Goal: Task Accomplishment & Management: Use online tool/utility

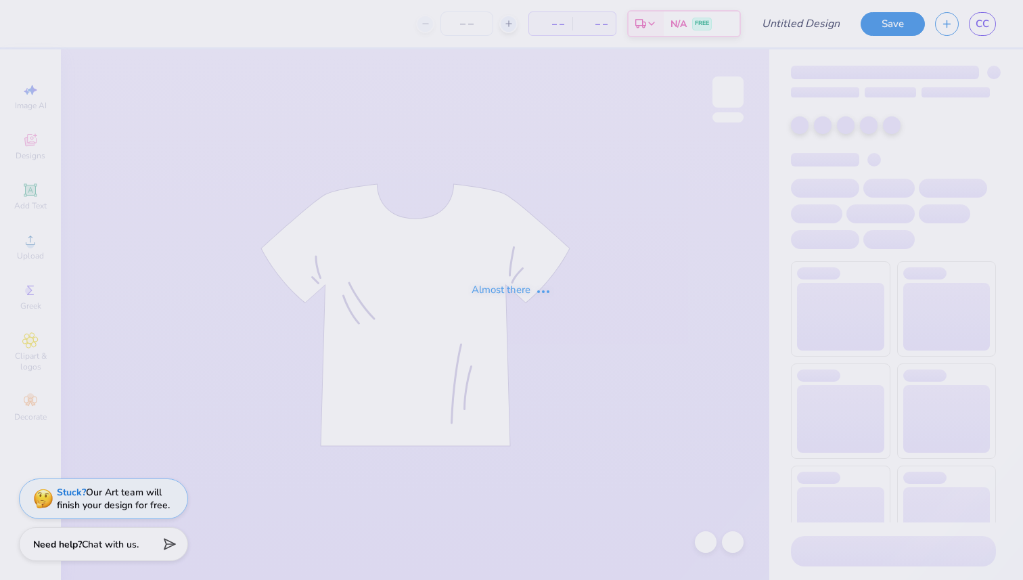
type input "ArrowSpike 2"
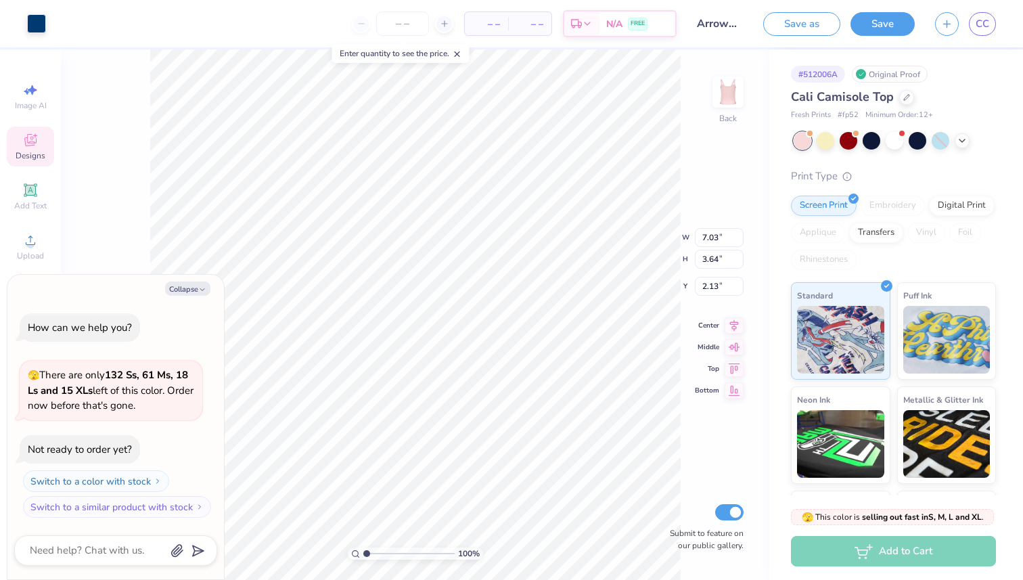
type textarea "x"
type input "2.86"
type textarea "x"
type input "3.00"
click at [965, 141] on icon at bounding box center [962, 139] width 11 height 11
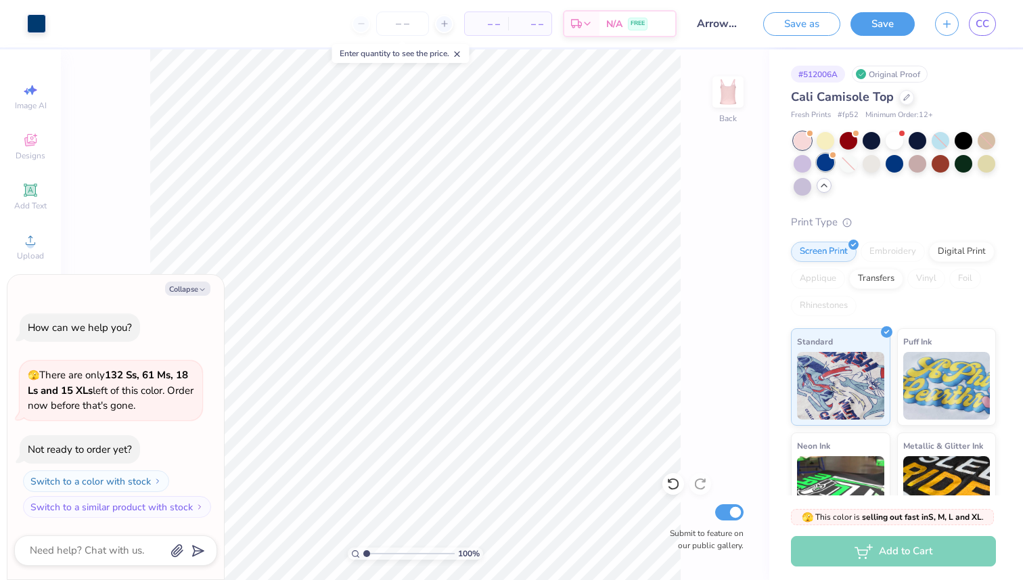
click at [830, 167] on div at bounding box center [826, 163] width 18 height 18
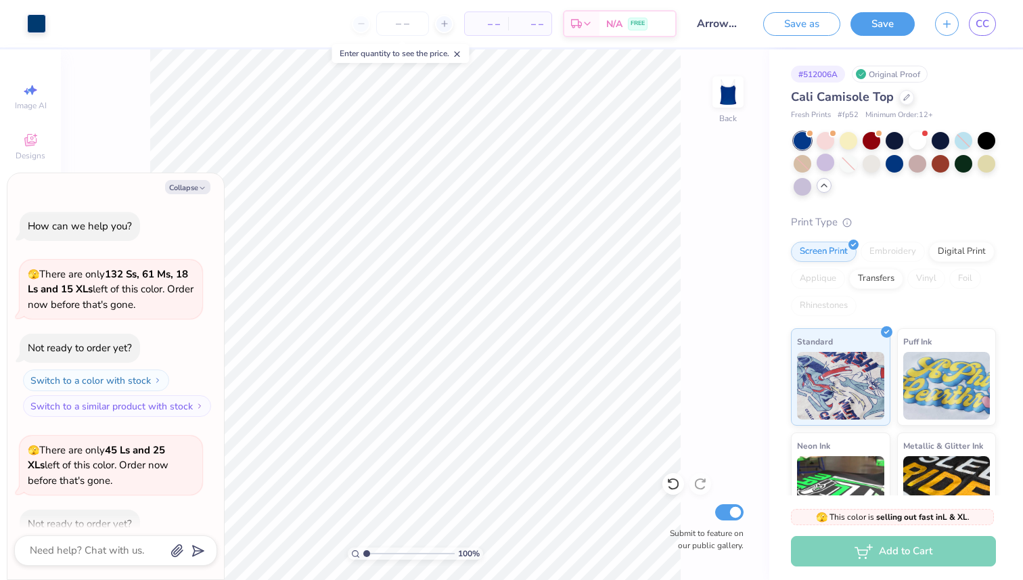
scroll to position [74, 0]
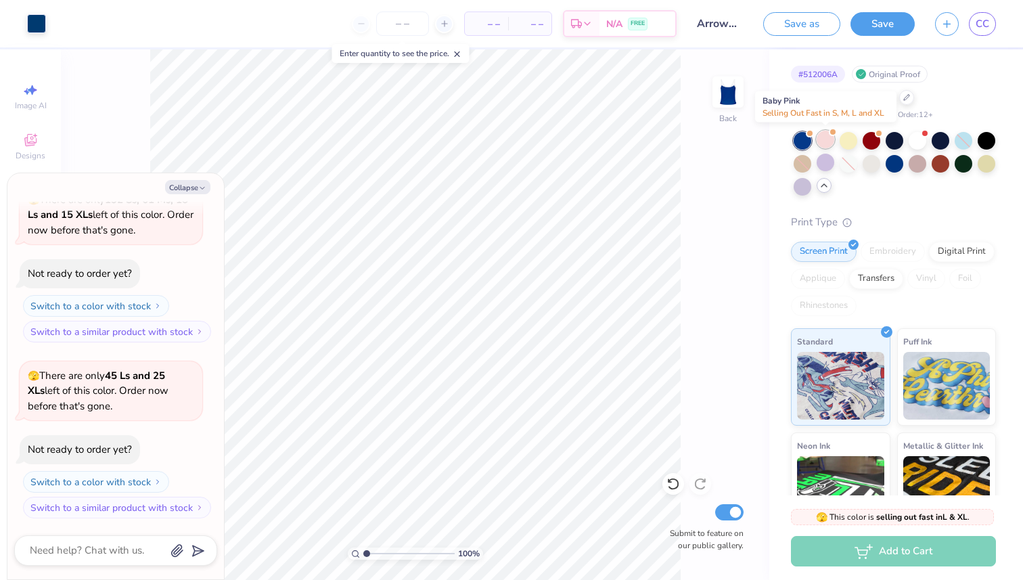
click at [830, 143] on div at bounding box center [826, 140] width 18 height 18
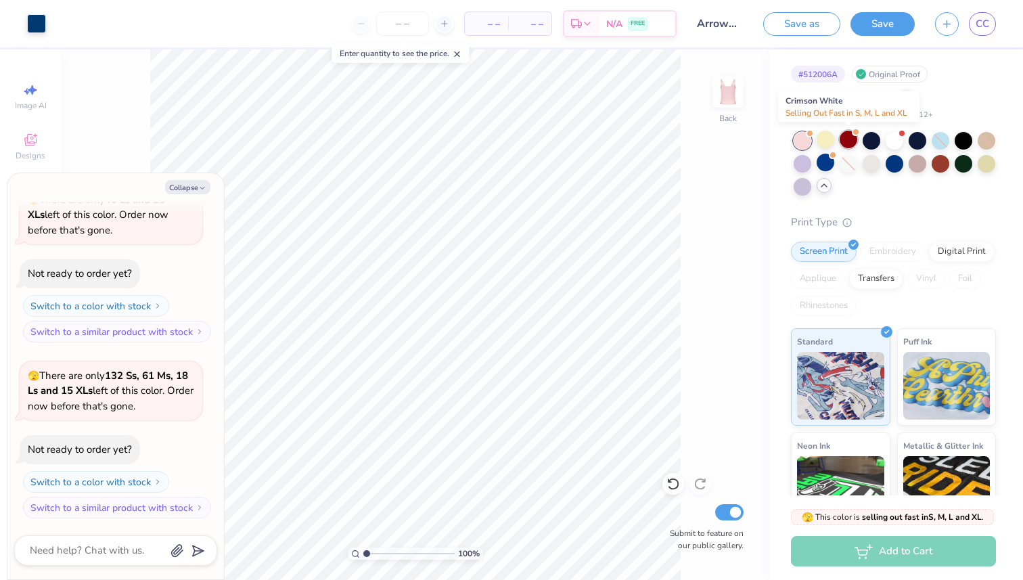
click at [857, 141] on div at bounding box center [849, 140] width 18 height 18
click at [847, 137] on div at bounding box center [849, 140] width 18 height 18
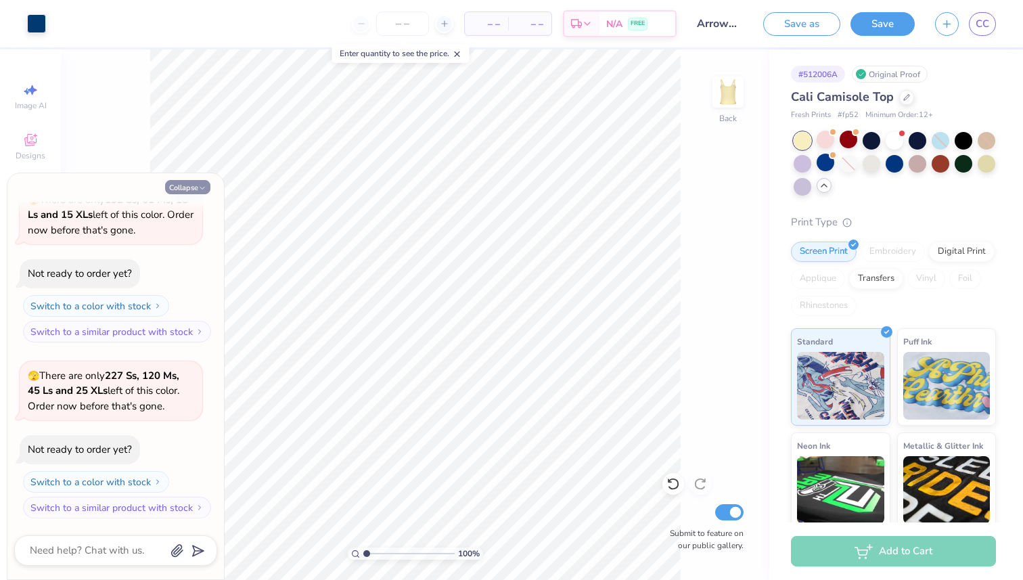
click at [192, 187] on button "Collapse" at bounding box center [187, 187] width 45 height 14
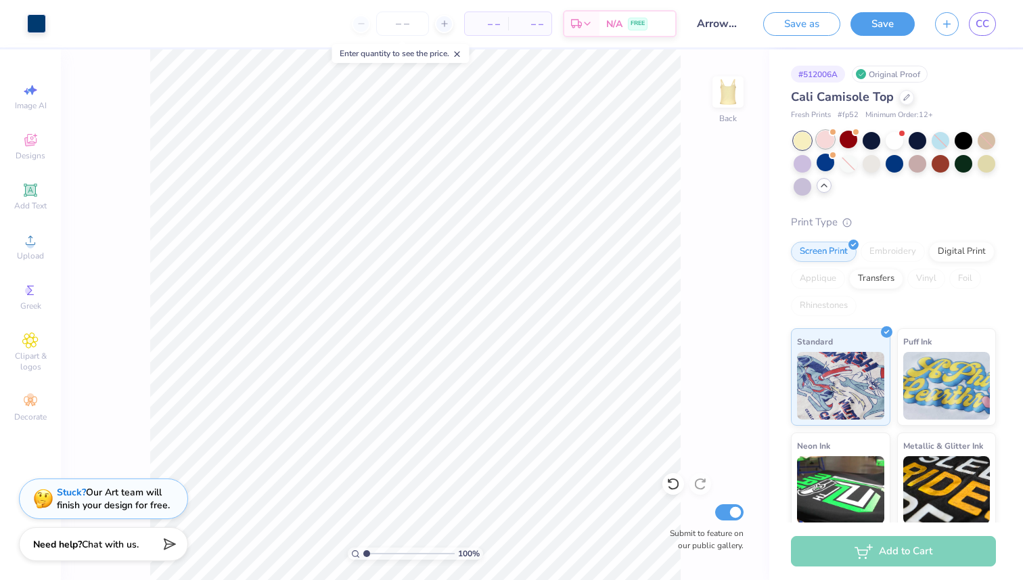
click at [833, 133] on div at bounding box center [832, 131] width 5 height 5
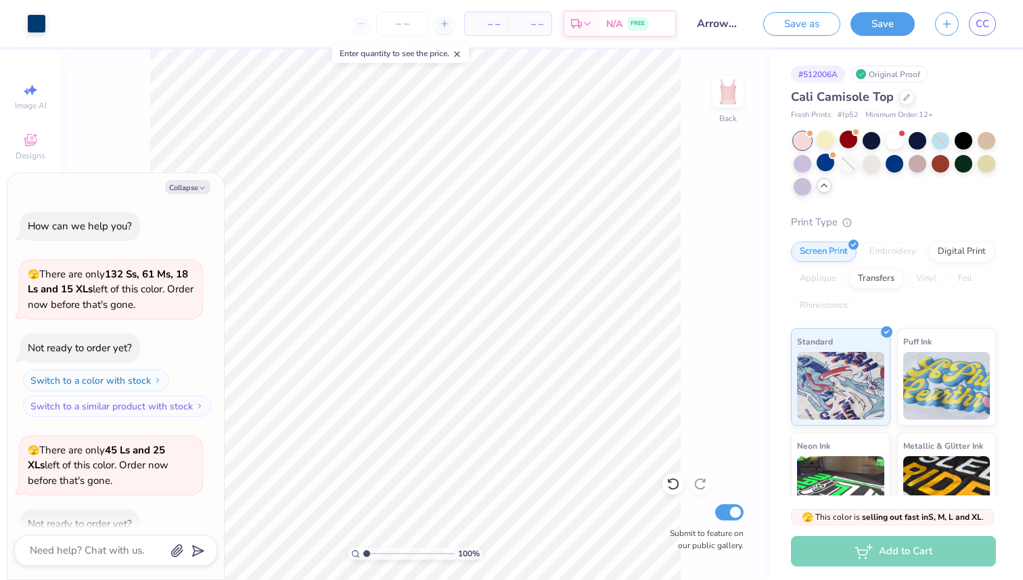
scroll to position [602, 0]
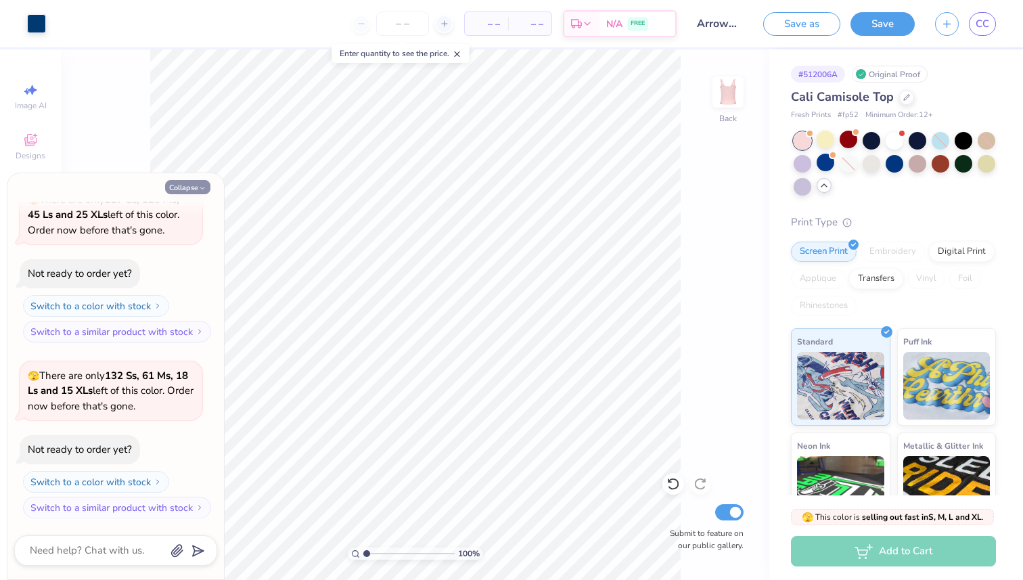
click at [194, 186] on button "Collapse" at bounding box center [187, 187] width 45 height 14
type textarea "x"
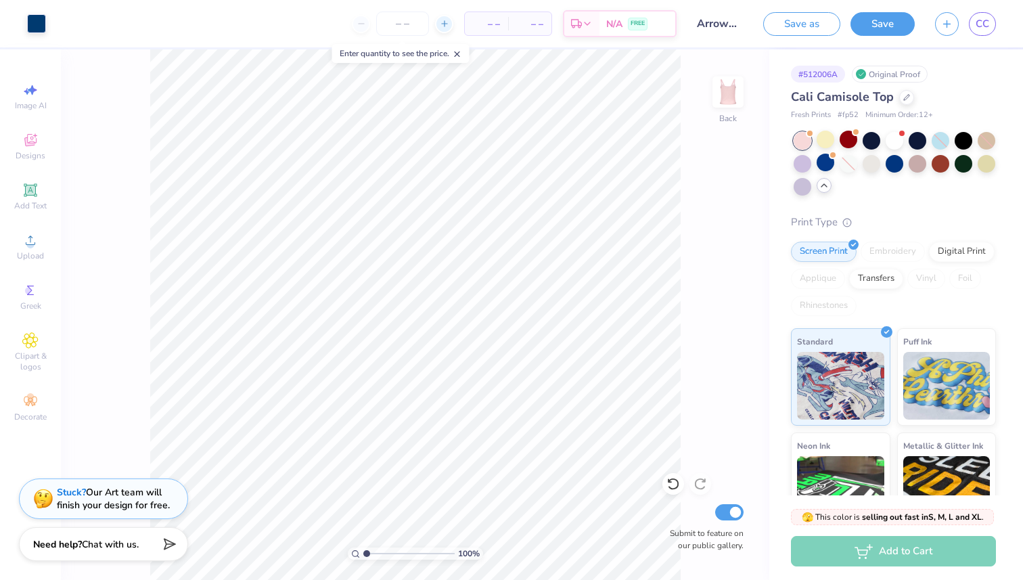
click at [443, 26] on icon at bounding box center [444, 23] width 9 height 9
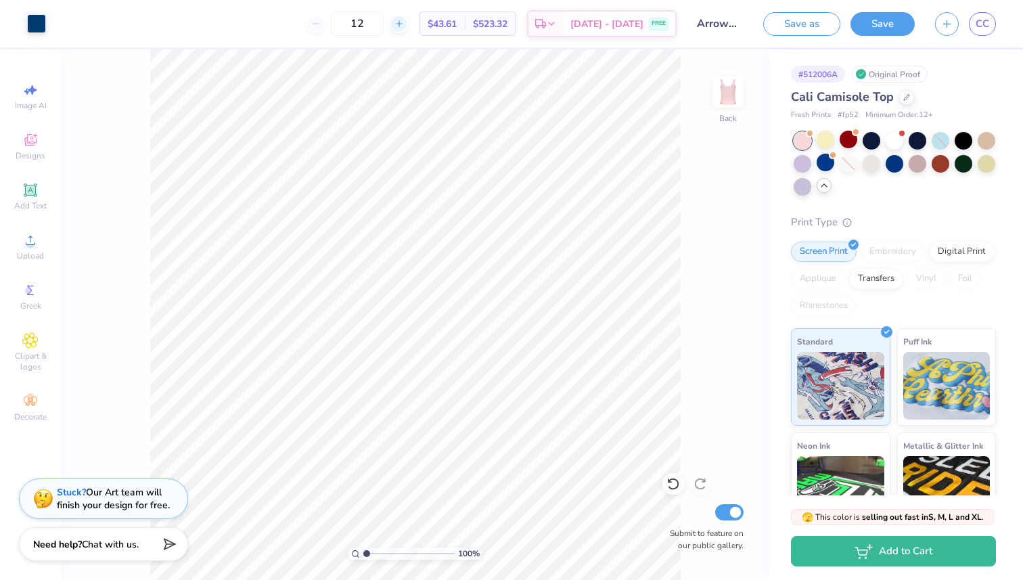
click at [404, 24] on icon at bounding box center [399, 23] width 9 height 9
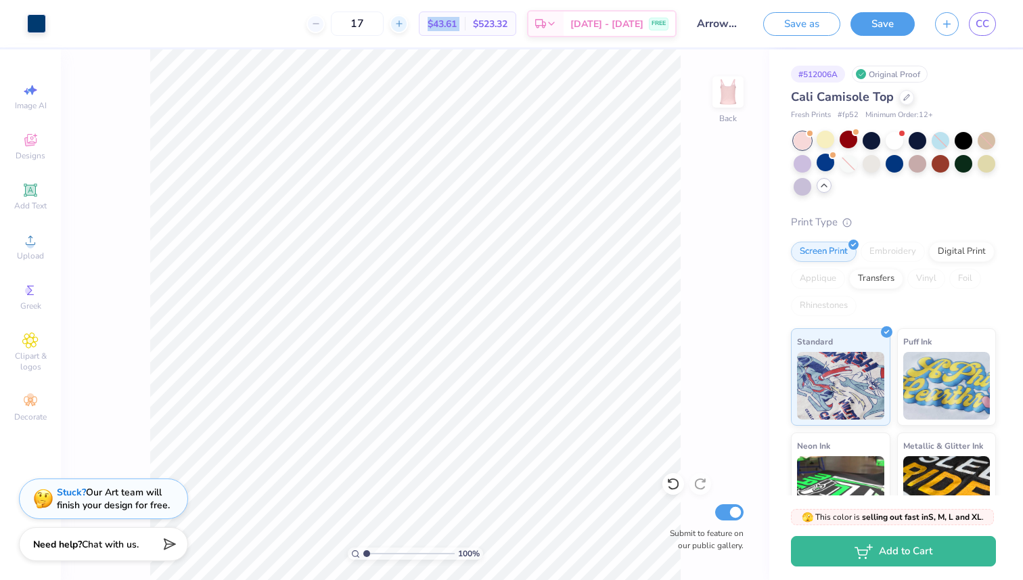
click at [404, 24] on icon at bounding box center [399, 23] width 9 height 9
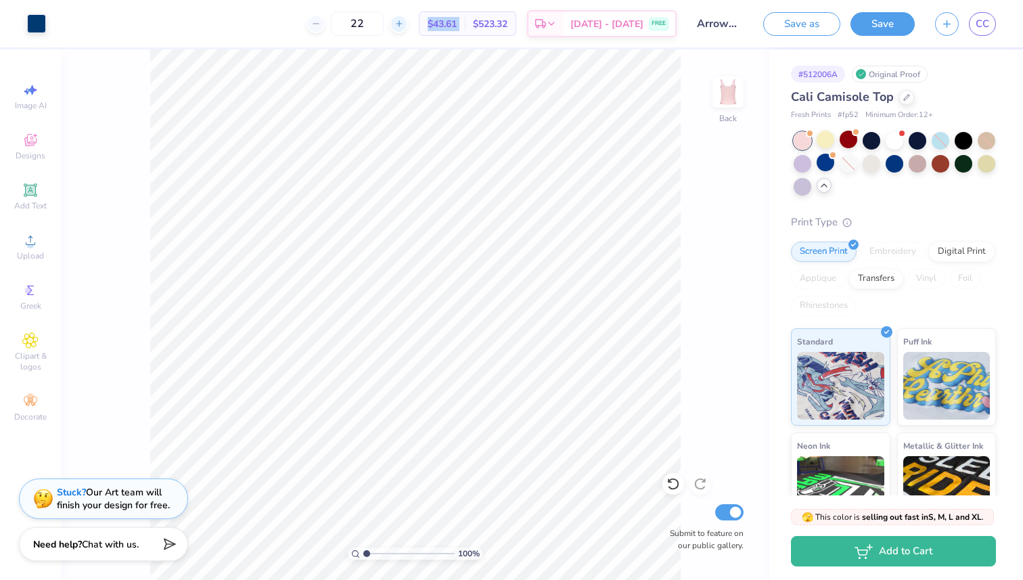
click at [404, 24] on icon at bounding box center [399, 23] width 9 height 9
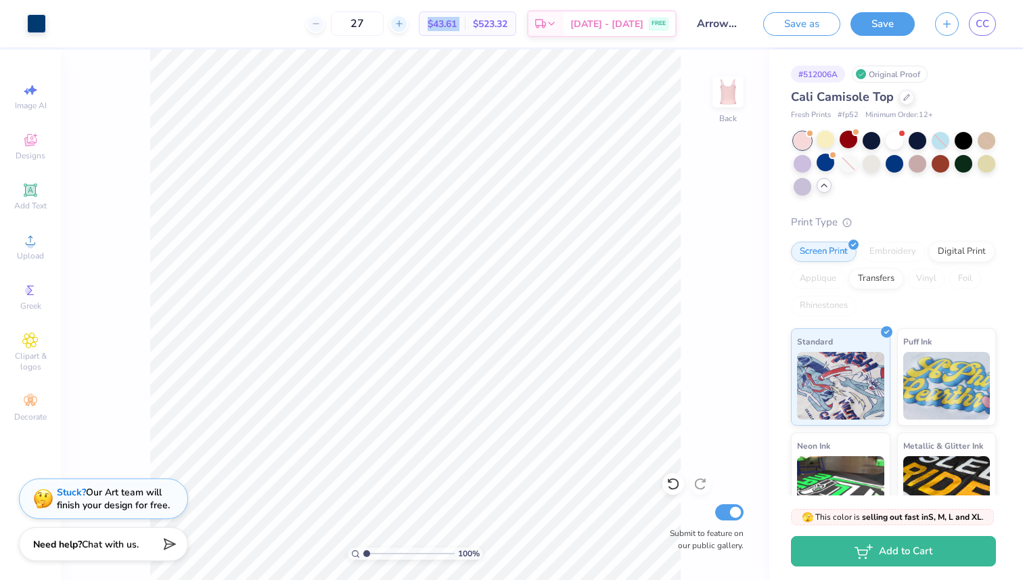
click at [404, 24] on icon at bounding box center [399, 23] width 9 height 9
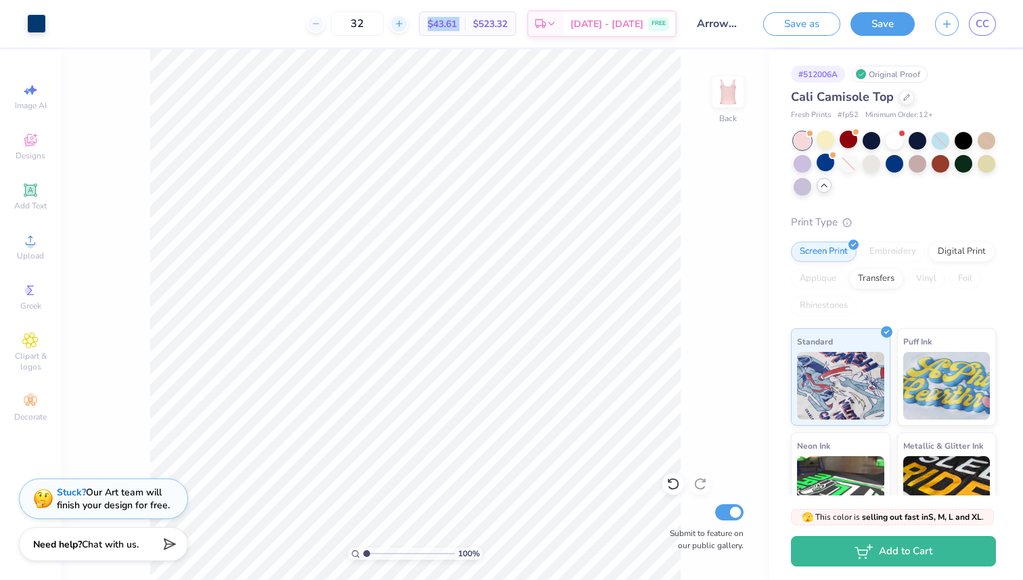
click at [404, 24] on icon at bounding box center [399, 23] width 9 height 9
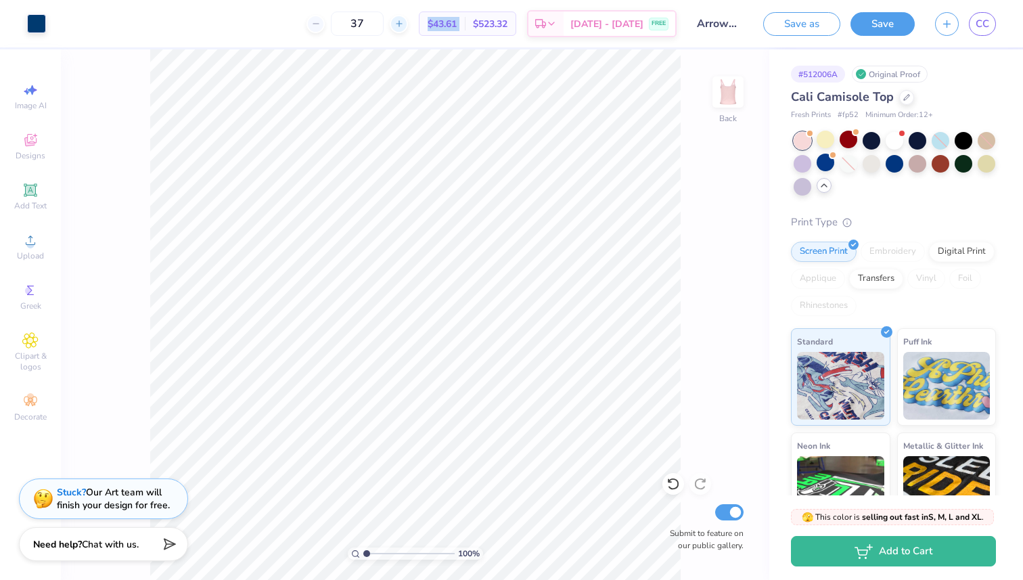
click at [404, 24] on icon at bounding box center [399, 23] width 9 height 9
type input "40"
click at [491, 15] on div "$1,273.20 Total" at bounding box center [486, 23] width 58 height 23
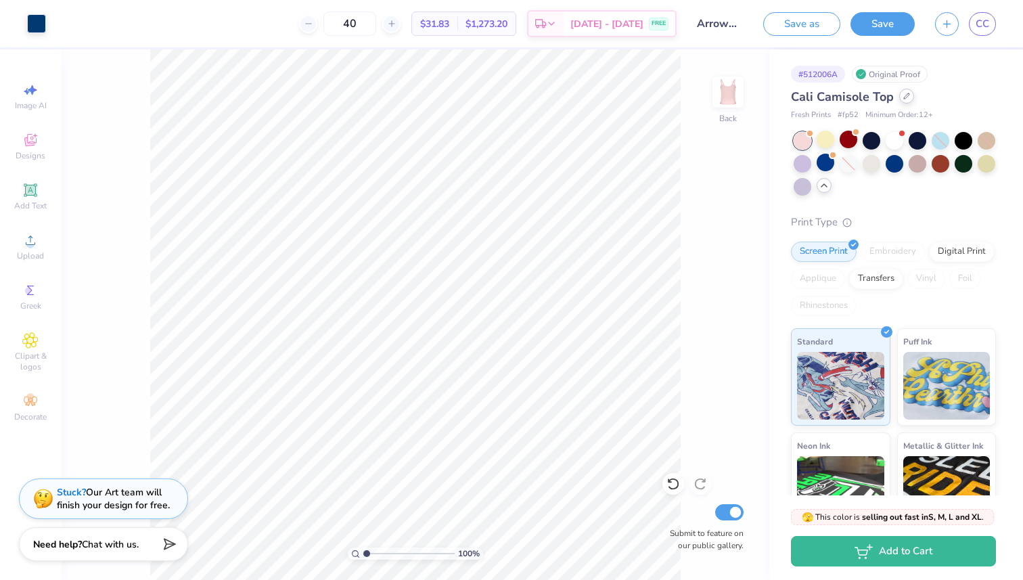
click at [905, 98] on icon at bounding box center [906, 96] width 7 height 7
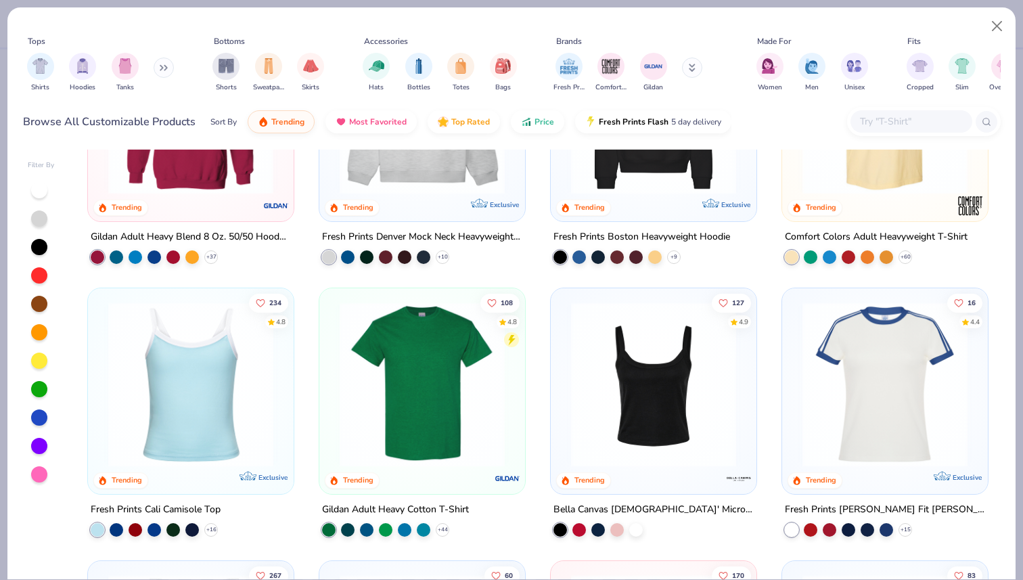
scroll to position [149, 0]
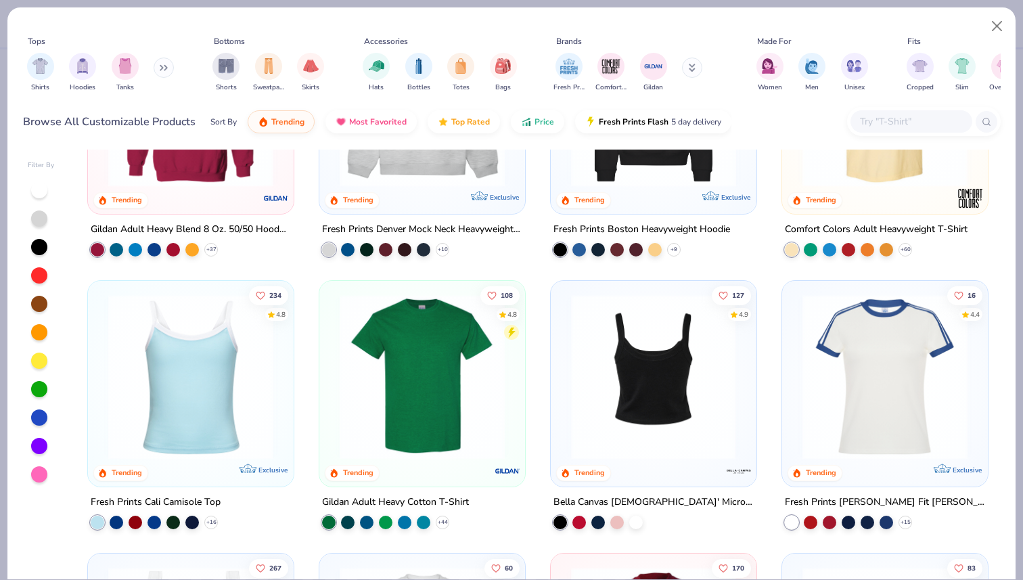
click at [564, 429] on img at bounding box center [475, 376] width 179 height 165
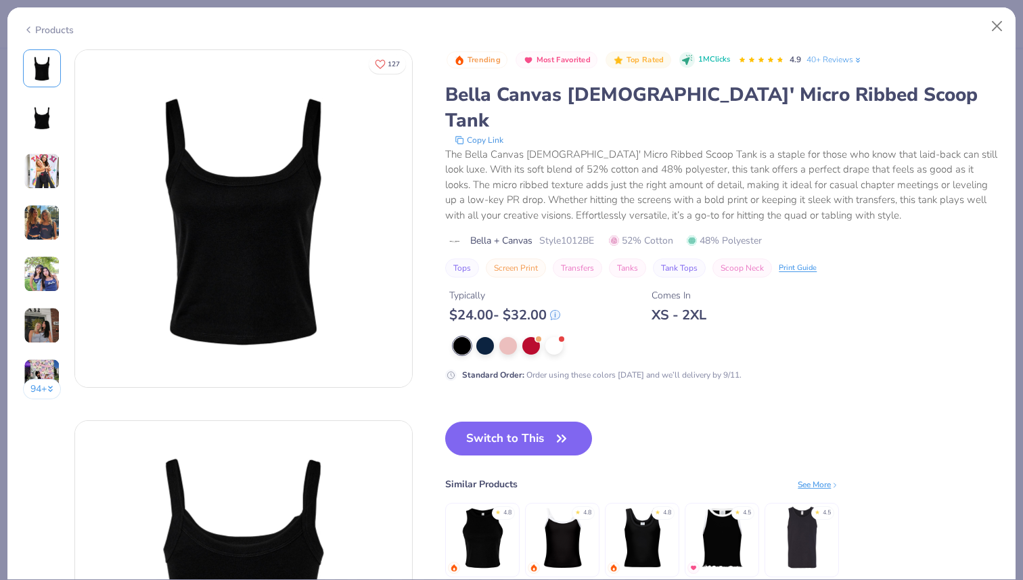
click at [39, 171] on img at bounding box center [42, 171] width 37 height 37
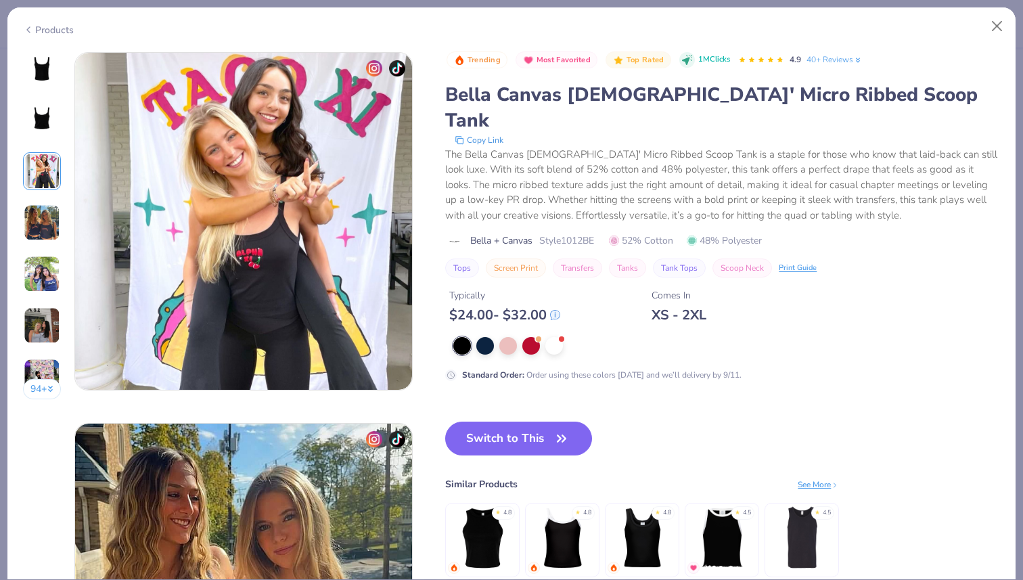
scroll to position [742, 0]
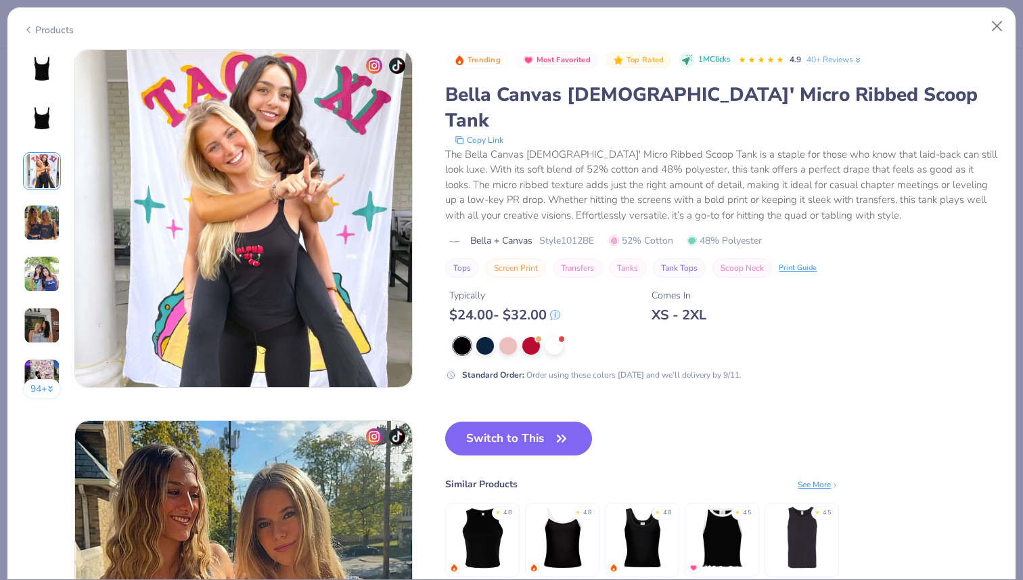
click at [41, 217] on img at bounding box center [42, 222] width 37 height 37
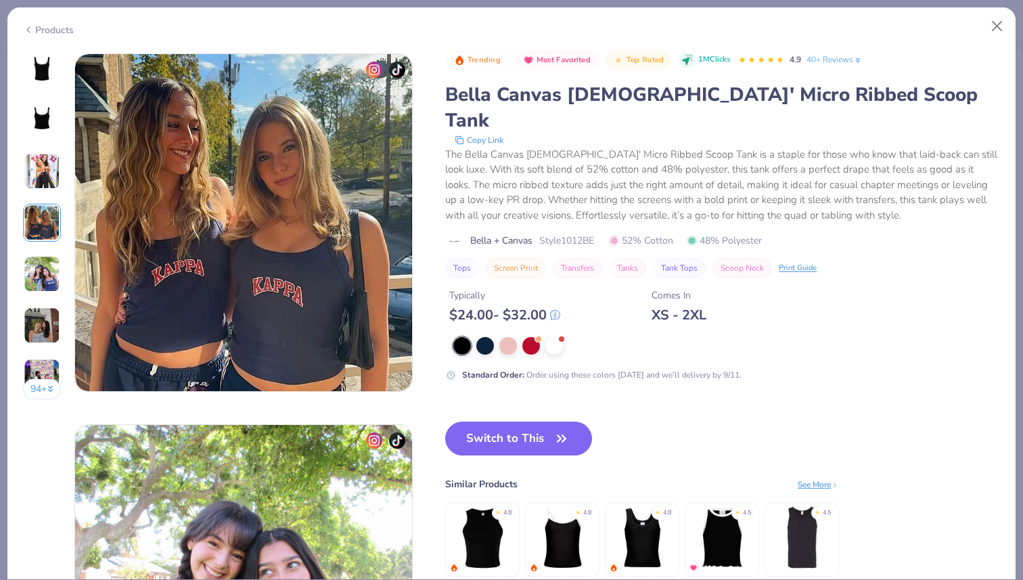
scroll to position [1113, 0]
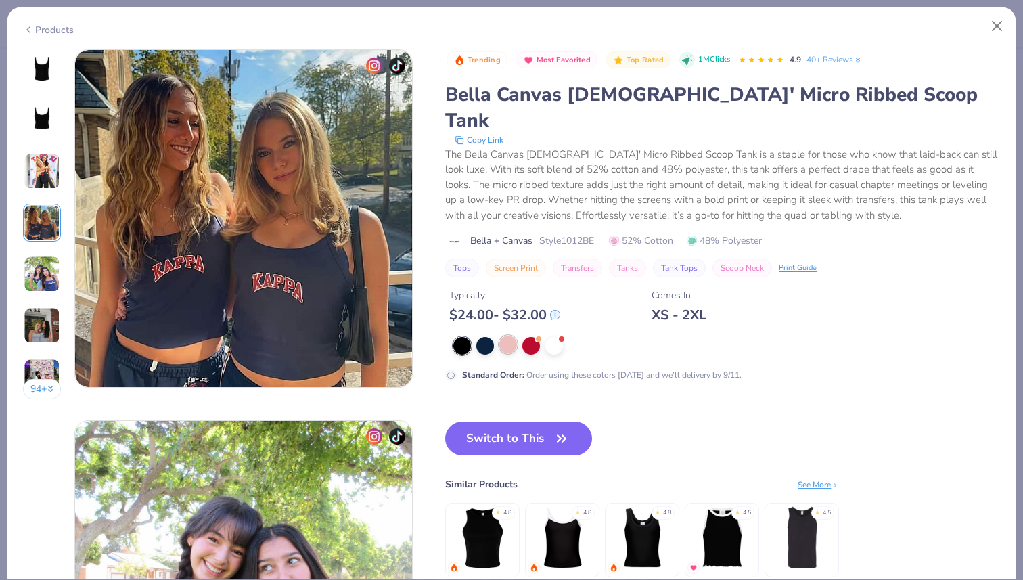
click at [499, 336] on div at bounding box center [508, 345] width 18 height 18
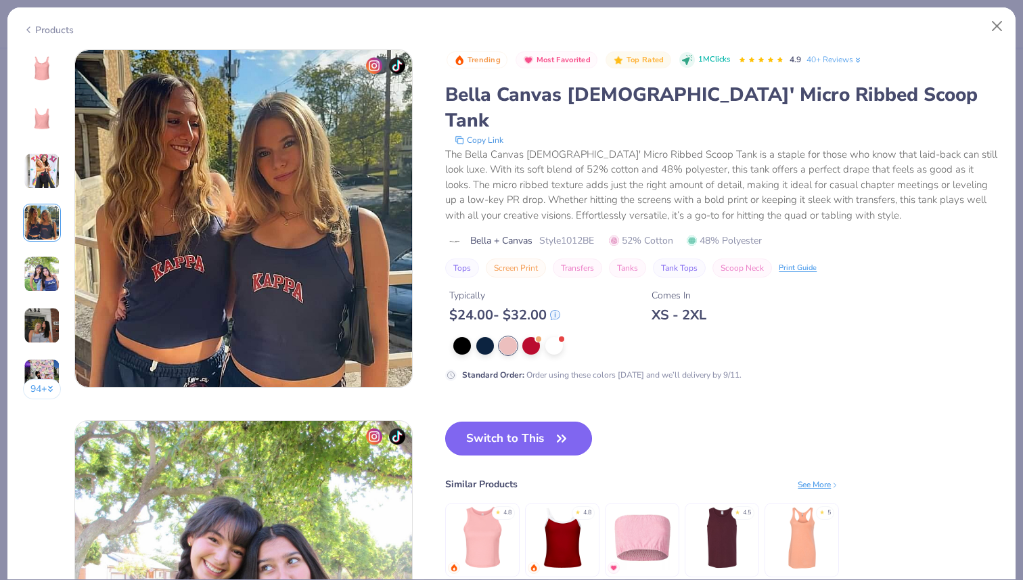
click at [537, 422] on button "Switch to This" at bounding box center [518, 439] width 147 height 34
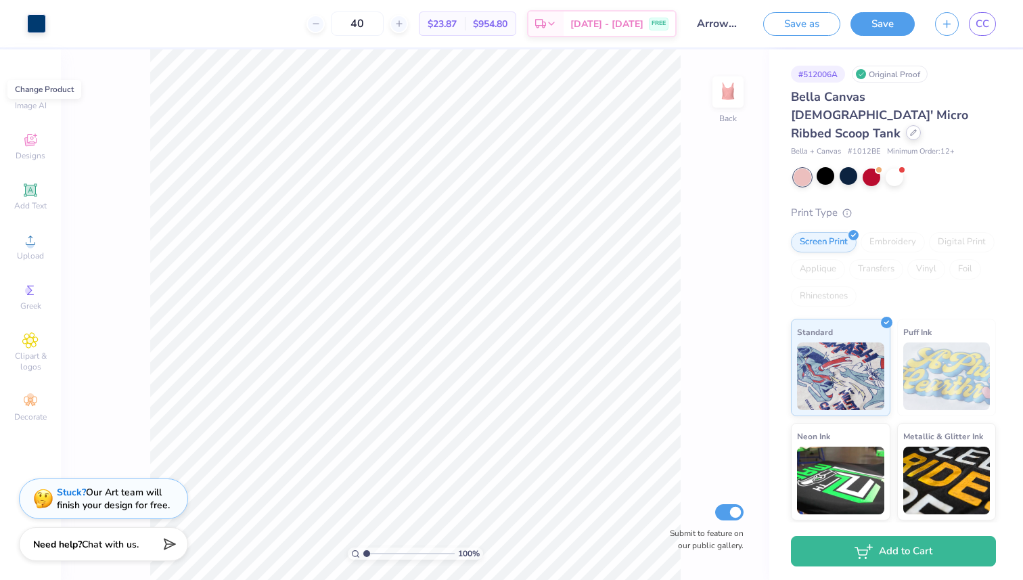
click at [906, 125] on div at bounding box center [913, 132] width 15 height 15
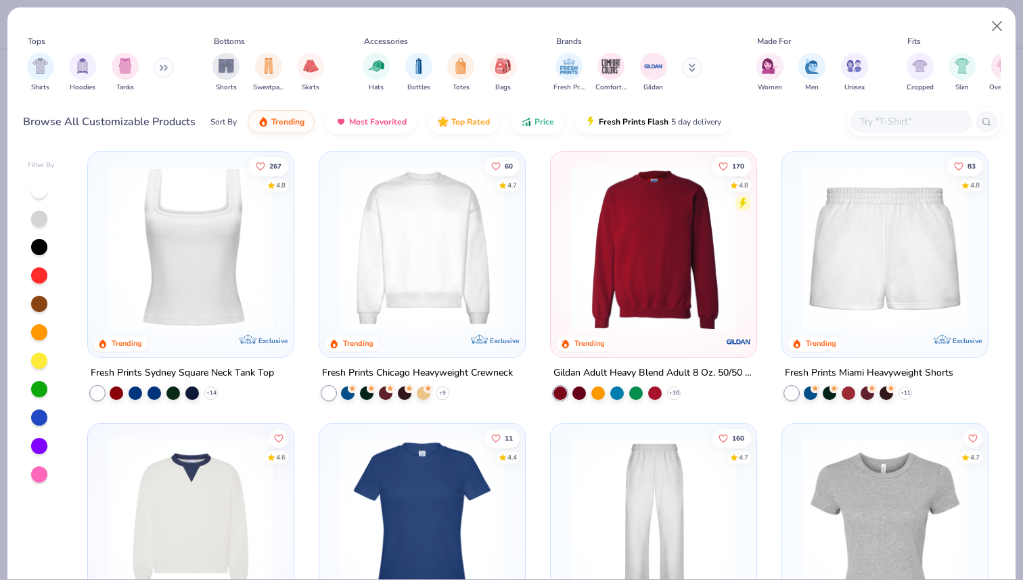
scroll to position [528, 0]
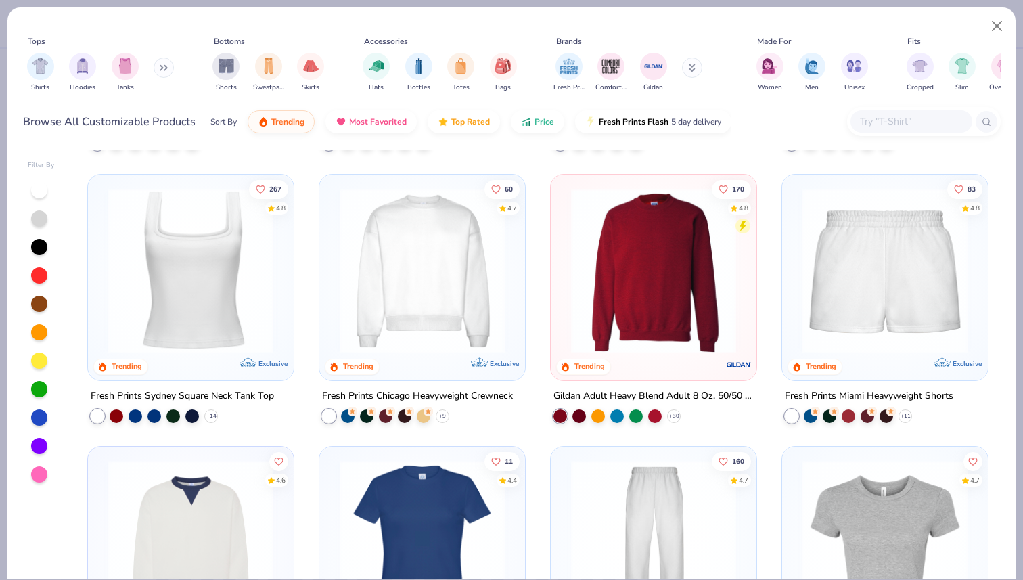
click at [198, 305] on img at bounding box center [191, 269] width 179 height 165
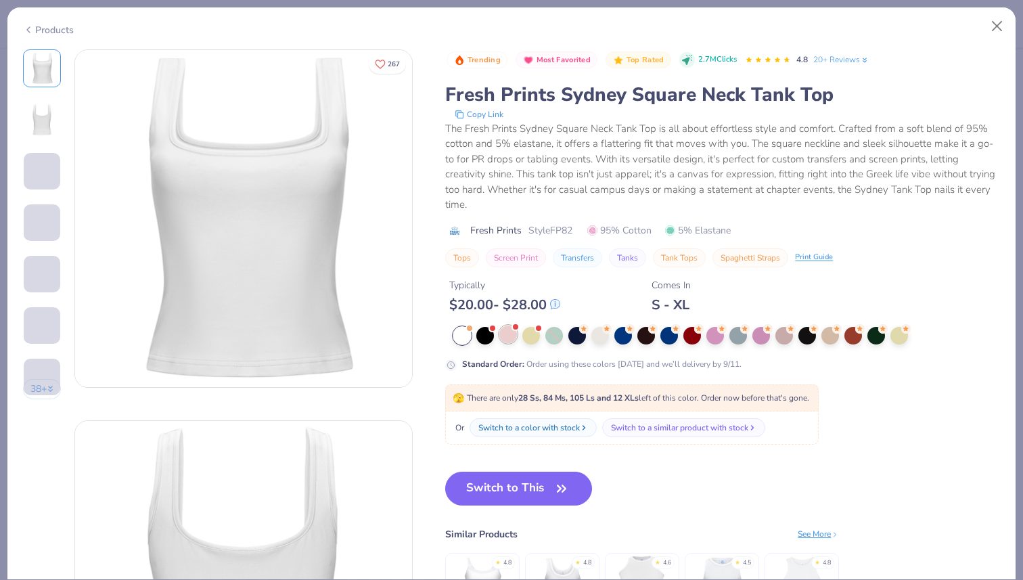
click at [509, 339] on div at bounding box center [508, 335] width 18 height 18
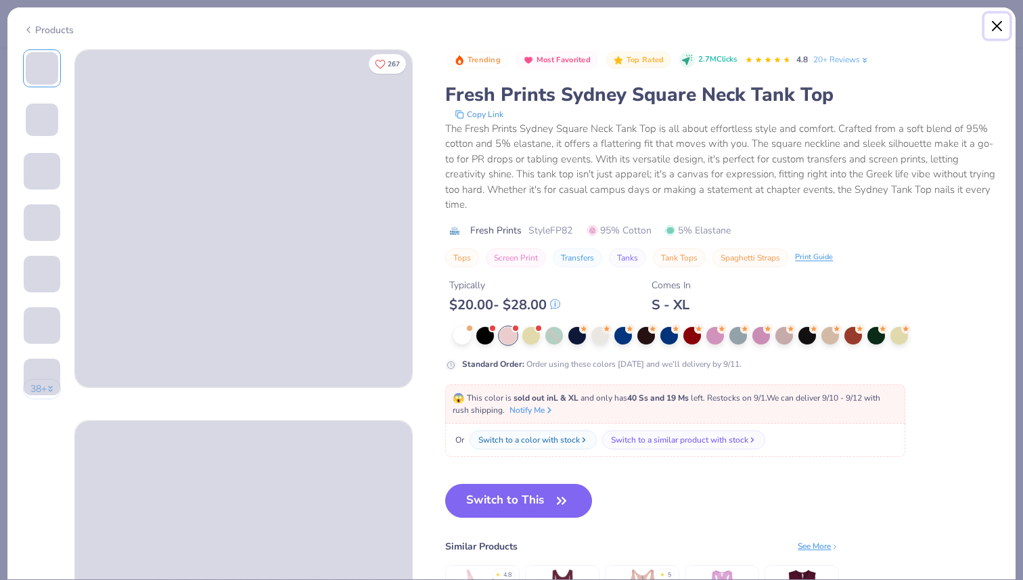
click at [996, 29] on button "Close" at bounding box center [998, 27] width 26 height 26
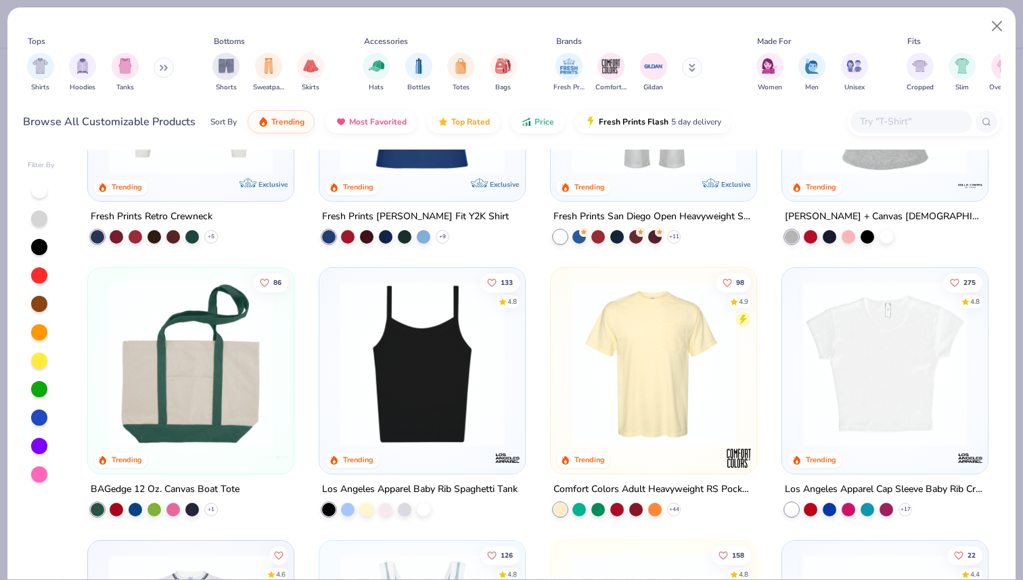
scroll to position [1010, 0]
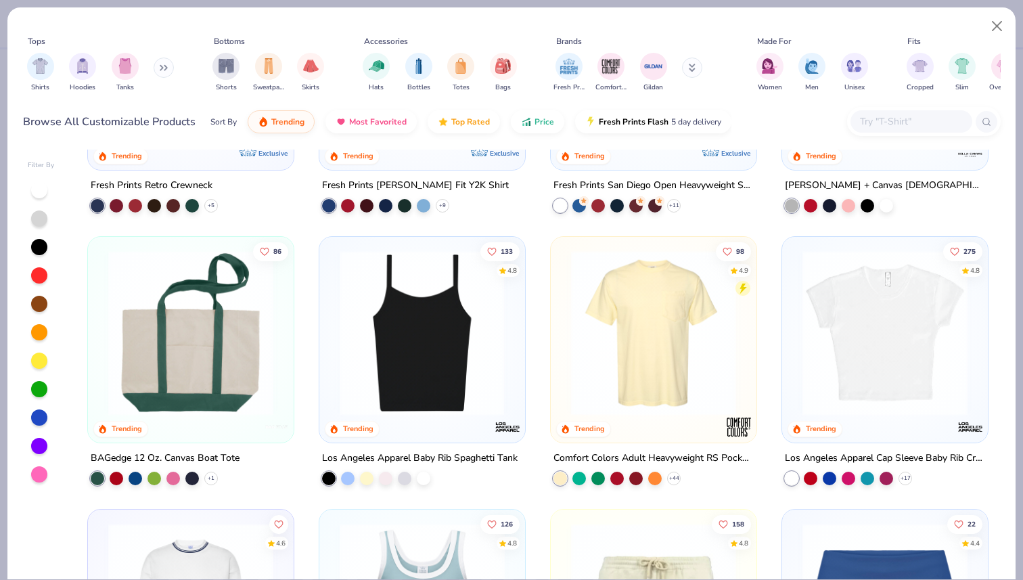
click at [413, 351] on img at bounding box center [422, 332] width 179 height 165
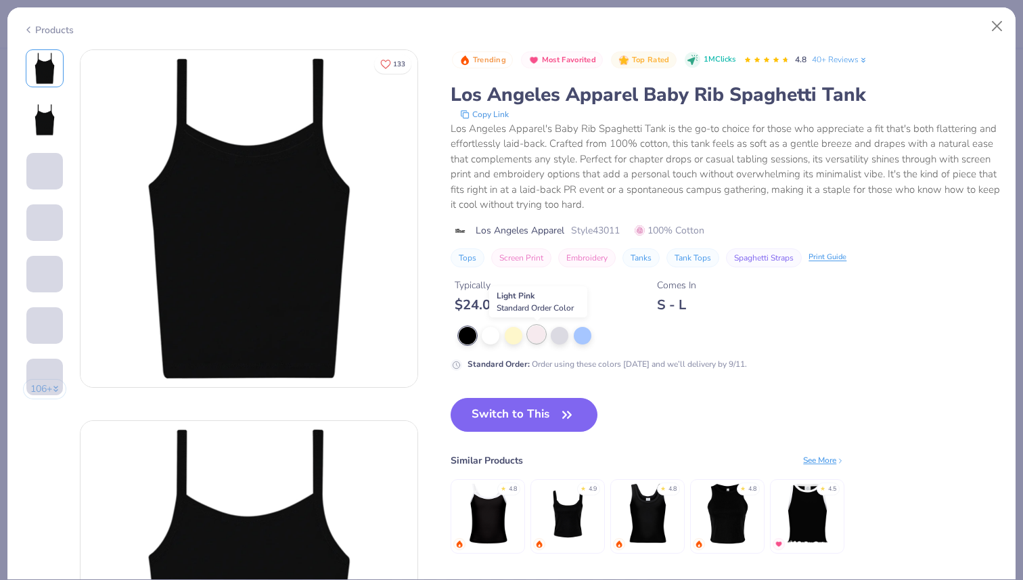
click at [535, 340] on div at bounding box center [537, 335] width 18 height 18
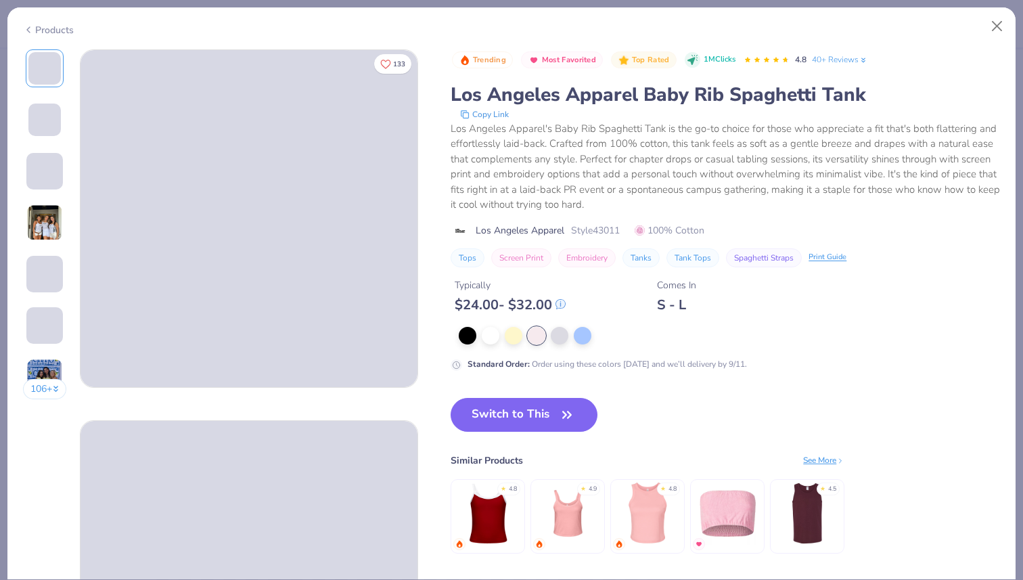
click at [52, 216] on img at bounding box center [44, 222] width 37 height 37
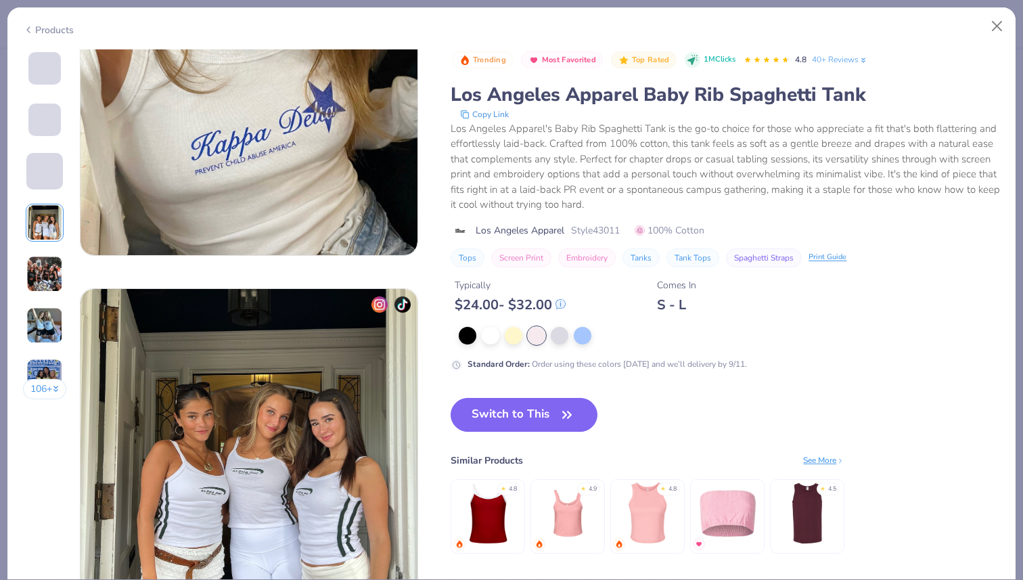
scroll to position [895, 0]
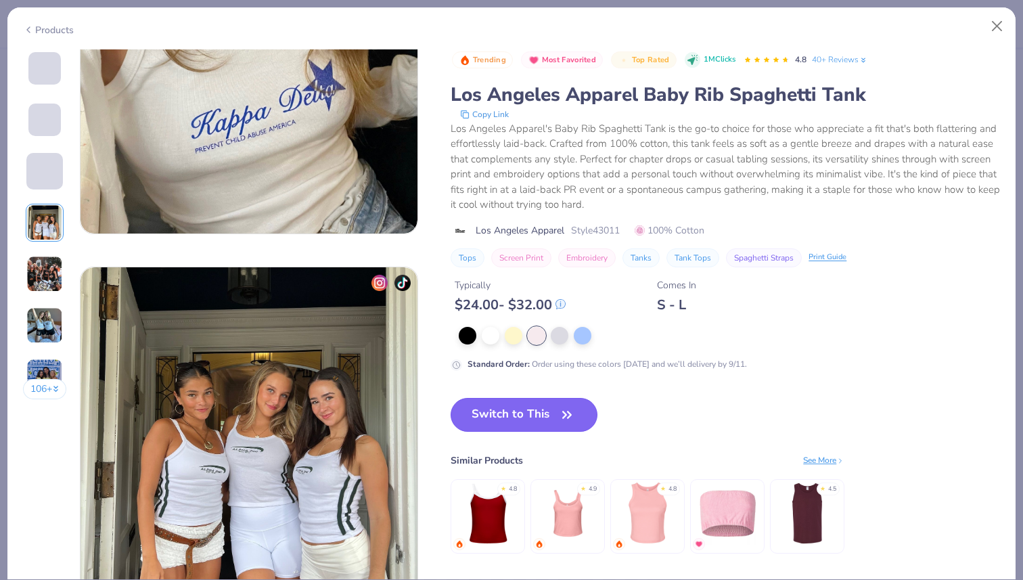
click at [532, 425] on button "Switch to This" at bounding box center [524, 415] width 147 height 34
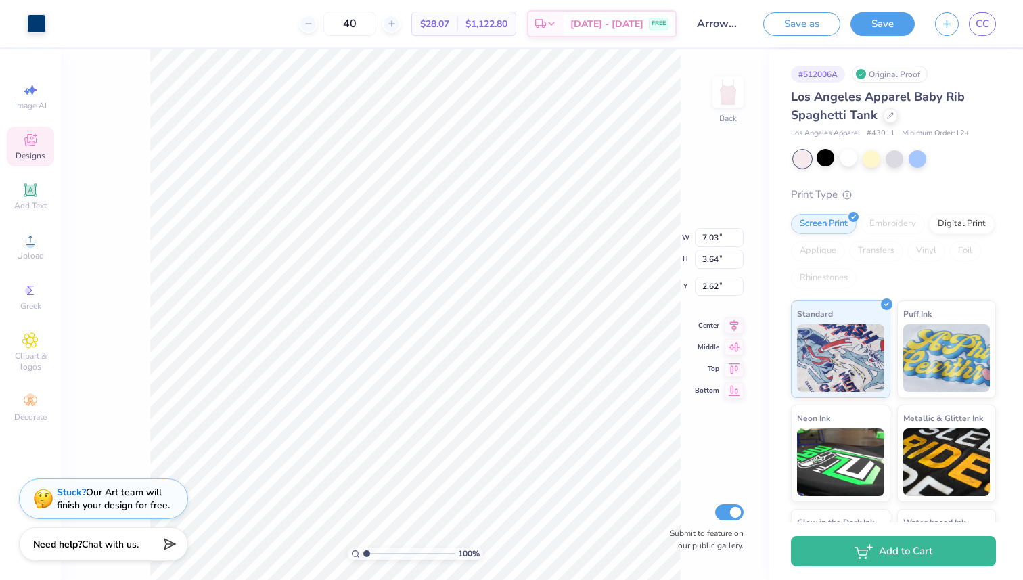
type input "2.30"
type input "8.83"
type input "4.57"
type input "2.63"
click at [956, 220] on div "Digital Print" at bounding box center [962, 222] width 66 height 20
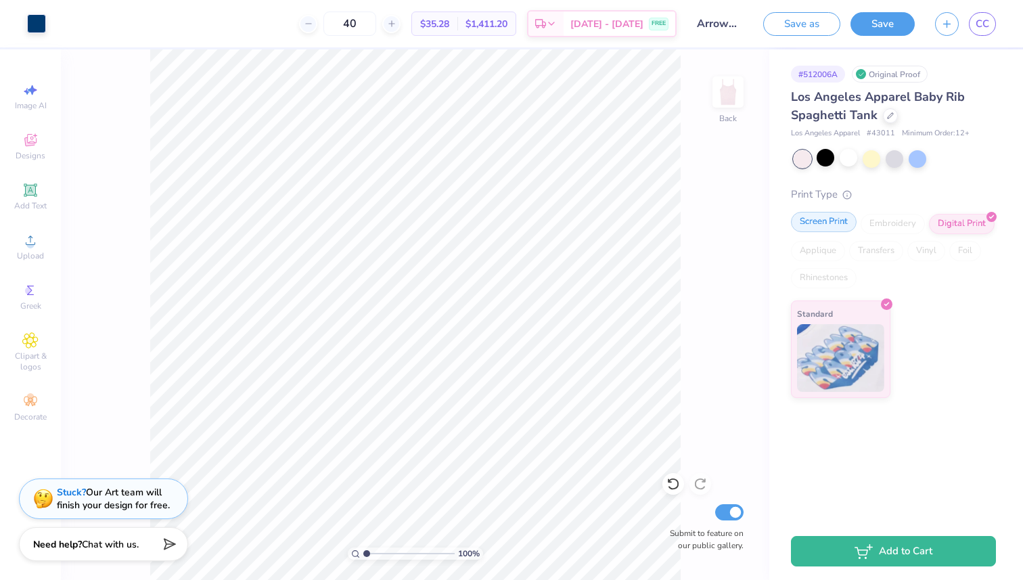
click at [833, 223] on div "Screen Print" at bounding box center [824, 222] width 66 height 20
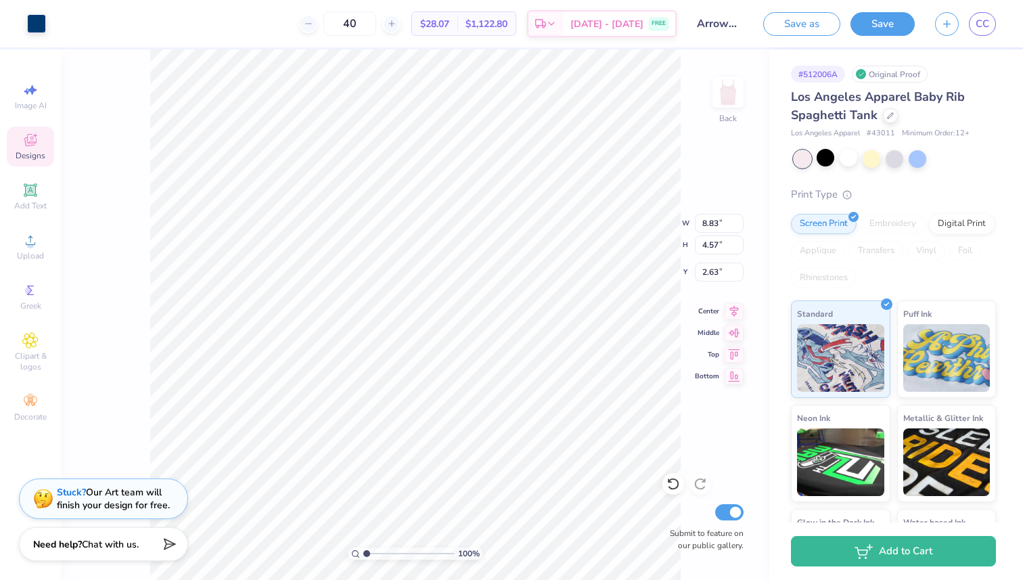
type input "3.12"
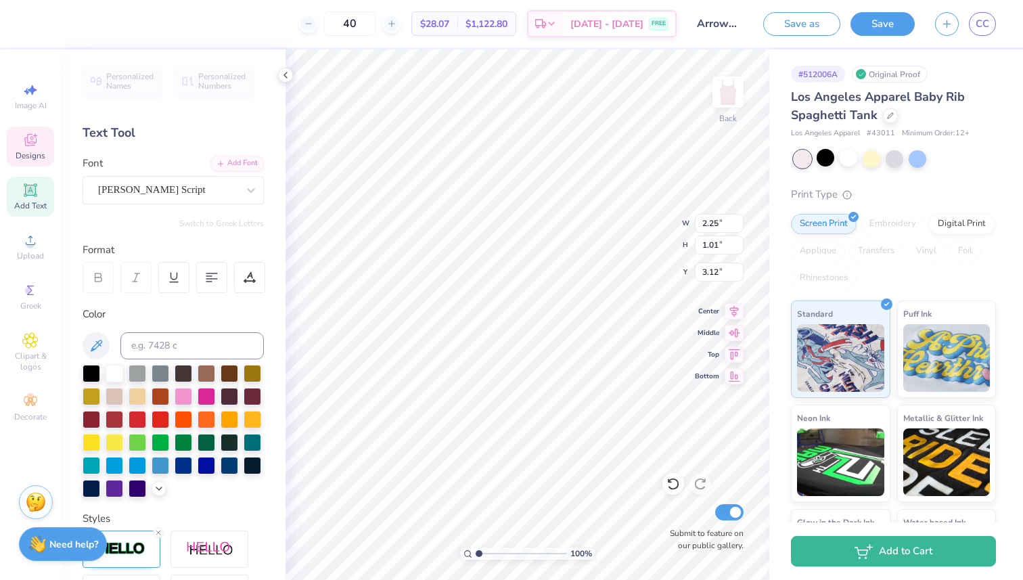
type input "0.91"
type input "4.29"
type input "1.13"
type input "10.57"
type input "1.09"
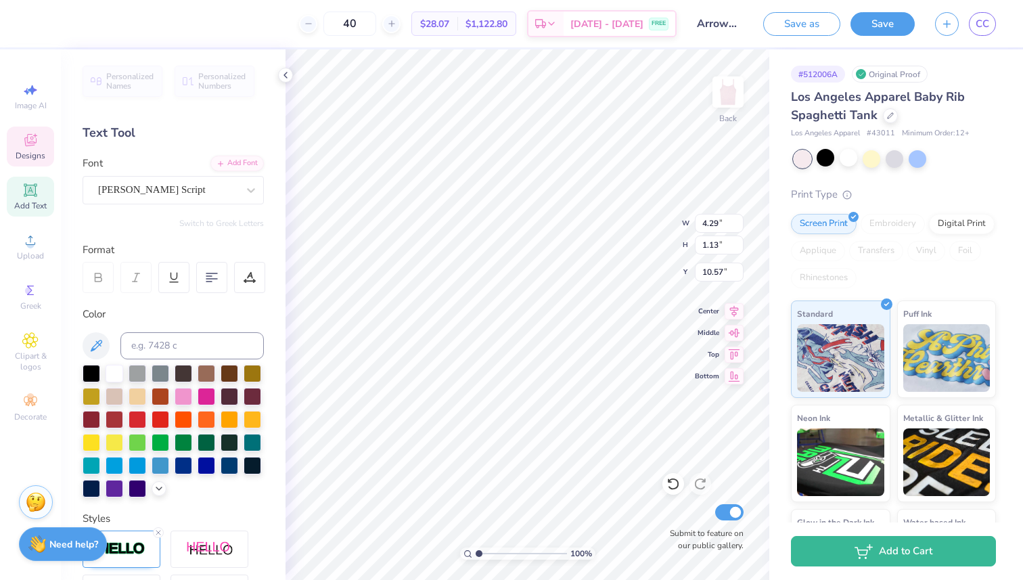
type input "0.57"
type input "10.00"
